Goal: Task Accomplishment & Management: Complete application form

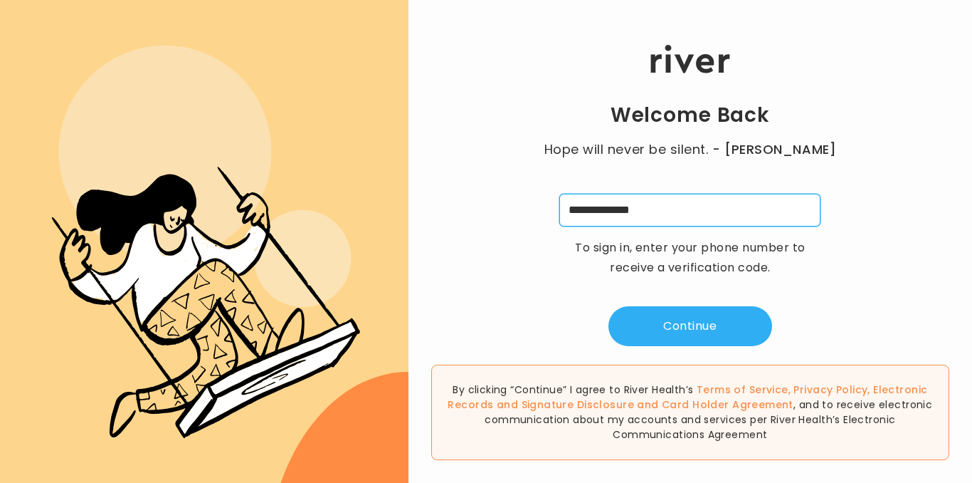
type input "**********"
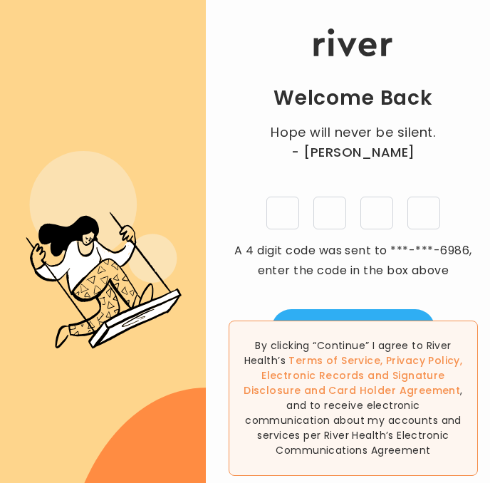
type input "*"
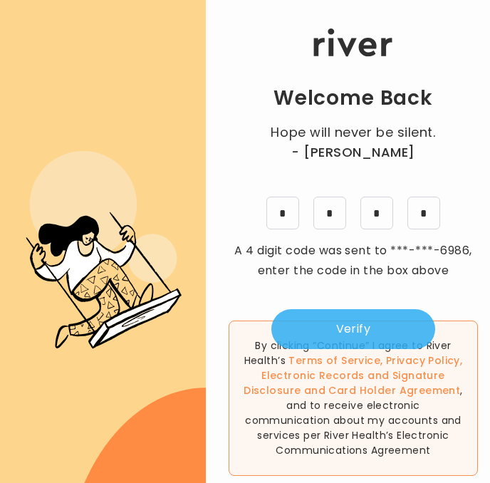
click at [400, 317] on button "Verify" at bounding box center [353, 329] width 164 height 40
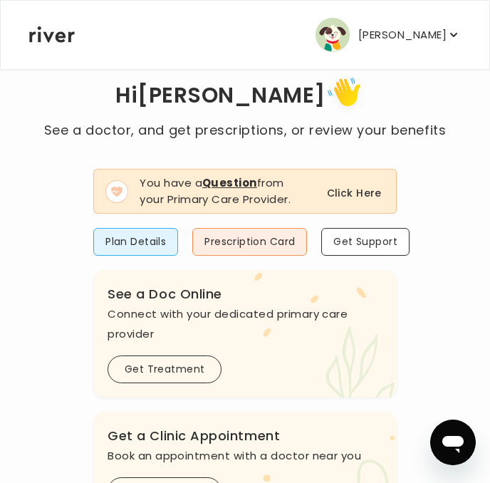
scroll to position [50, 0]
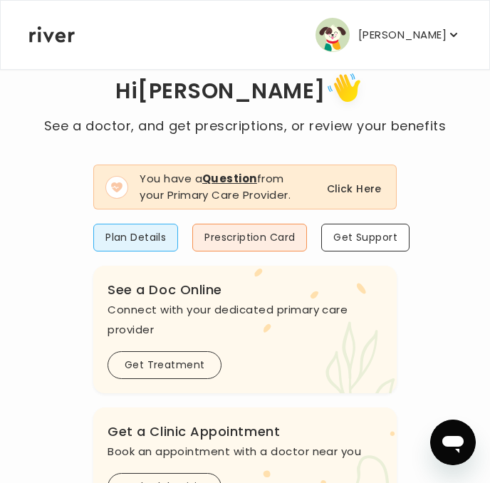
click at [342, 190] on button "Click Here" at bounding box center [354, 188] width 55 height 17
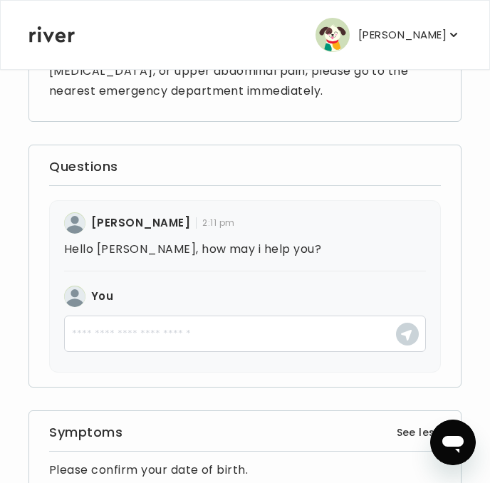
scroll to position [388, 0]
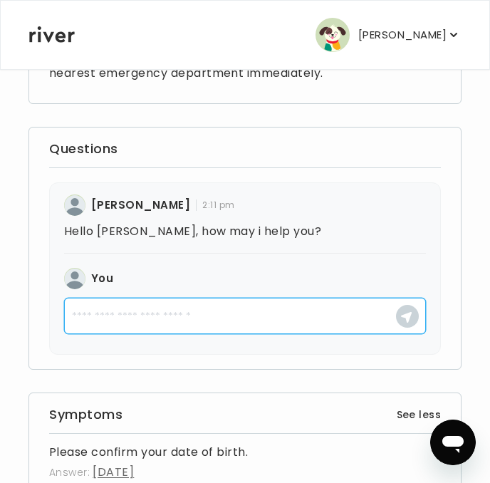
click at [152, 322] on textarea at bounding box center [245, 316] width 362 height 36
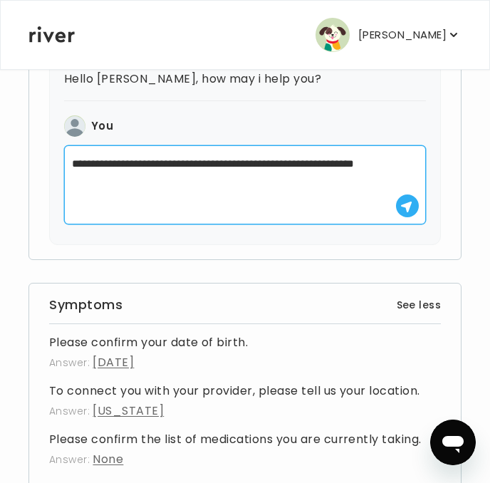
scroll to position [540, 0]
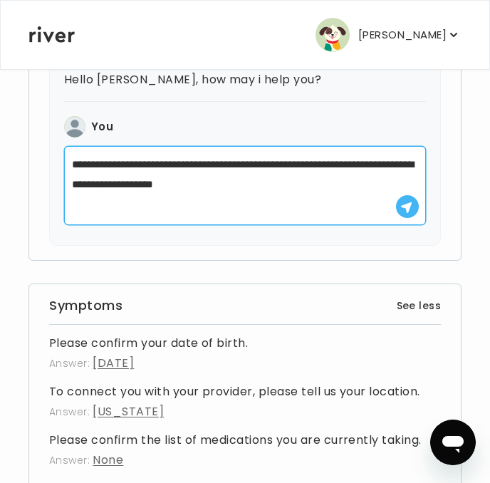
type textarea "**********"
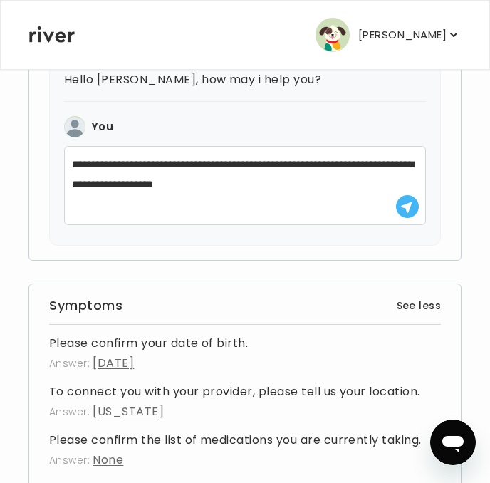
click at [406, 216] on button "button" at bounding box center [407, 206] width 23 height 23
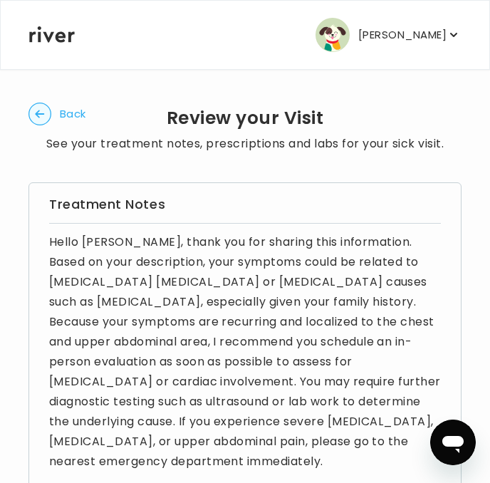
scroll to position [0, 0]
click at [51, 116] on circle "button" at bounding box center [40, 114] width 22 height 22
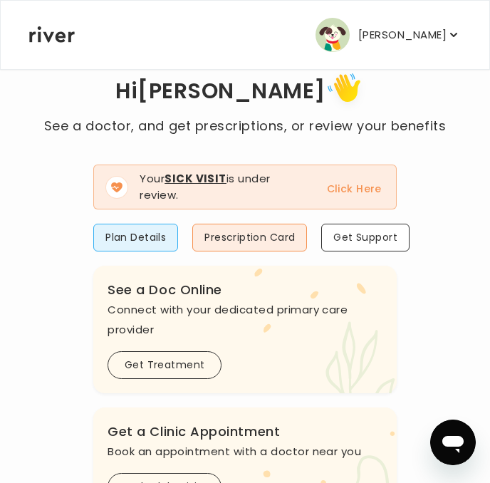
click at [350, 190] on button "Click Here" at bounding box center [354, 188] width 55 height 17
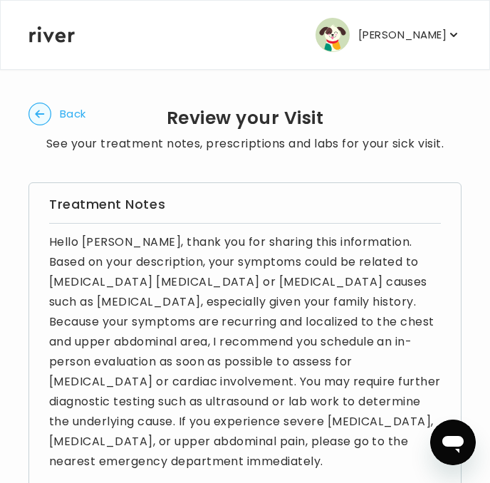
click at [37, 120] on circle "button" at bounding box center [40, 114] width 22 height 22
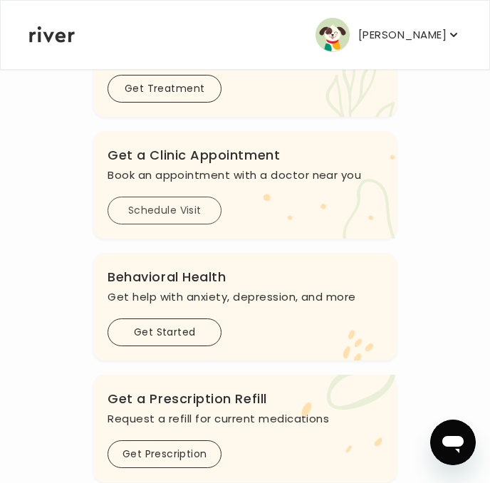
scroll to position [368, 0]
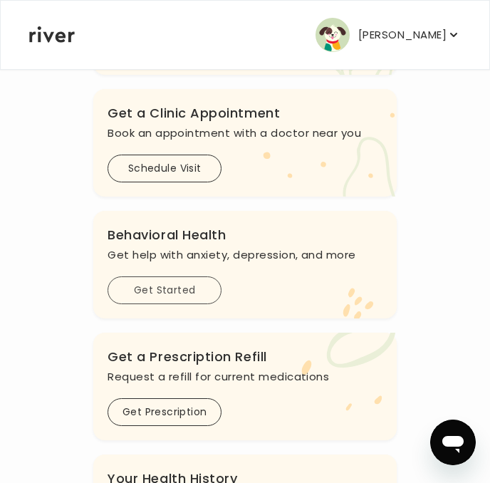
click at [166, 293] on button "Get Started" at bounding box center [164, 290] width 114 height 28
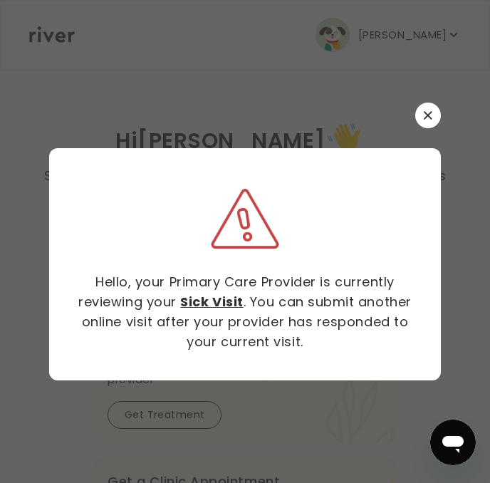
click at [431, 115] on icon "button" at bounding box center [428, 115] width 9 height 9
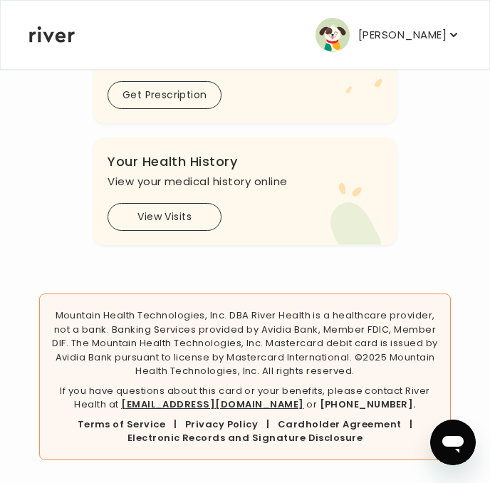
scroll to position [684, 0]
